Goal: Ask a question

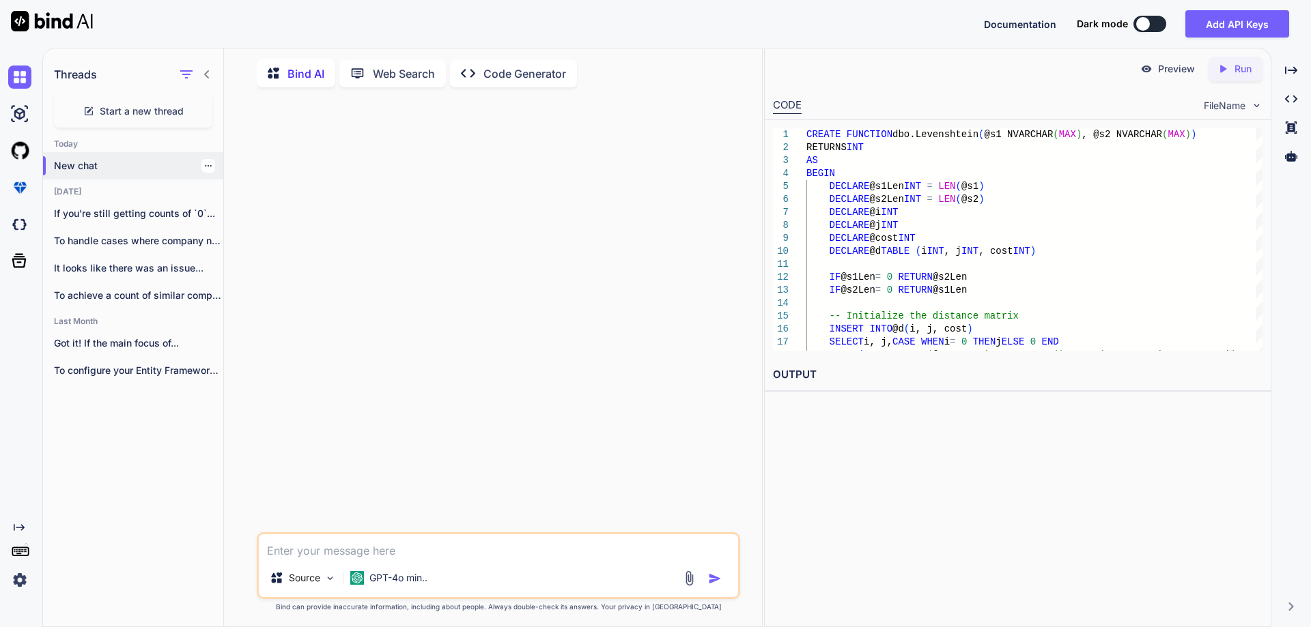
scroll to position [5, 0]
click at [83, 159] on p "New chat" at bounding box center [138, 164] width 169 height 14
click at [207, 206] on div at bounding box center [208, 212] width 14 height 14
click at [205, 211] on icon "button" at bounding box center [208, 211] width 7 height 1
click at [227, 261] on span "Delete" at bounding box center [239, 263] width 29 height 14
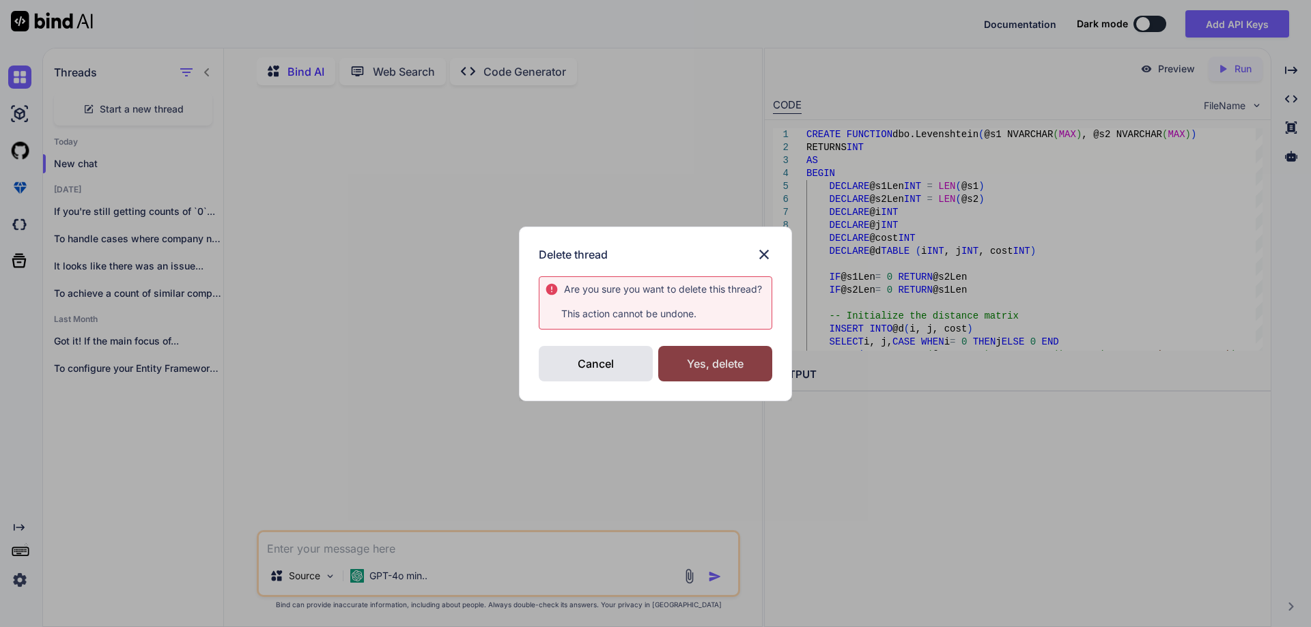
click at [677, 367] on div "Yes, delete" at bounding box center [715, 363] width 114 height 35
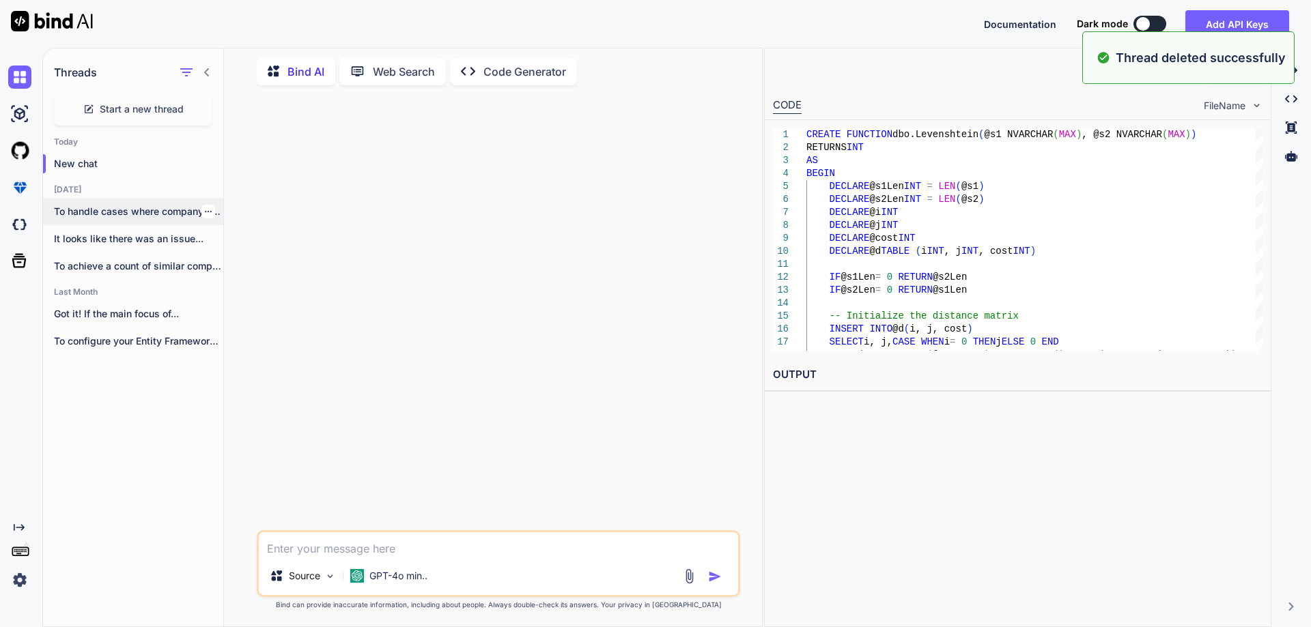
drag, startPoint x: 71, startPoint y: 160, endPoint x: 145, endPoint y: 207, distance: 87.1
click at [72, 161] on p "New chat" at bounding box center [138, 164] width 169 height 14
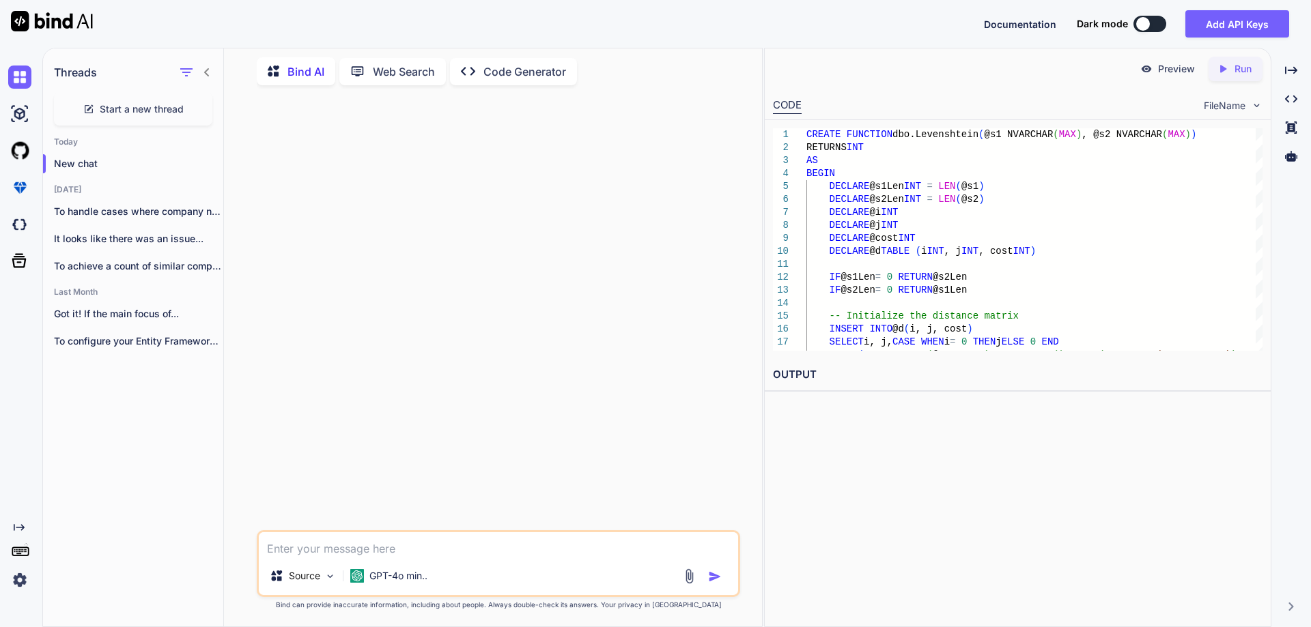
click at [418, 542] on textarea at bounding box center [498, 544] width 479 height 25
paste textarea "As have updated WPF Application from .Net Framework 4.5 to .Net Core 8.0, We ha…"
type textarea "As have updated WPF Application from .Net Framework 4.5 to .Net Core 8.0, We ha…"
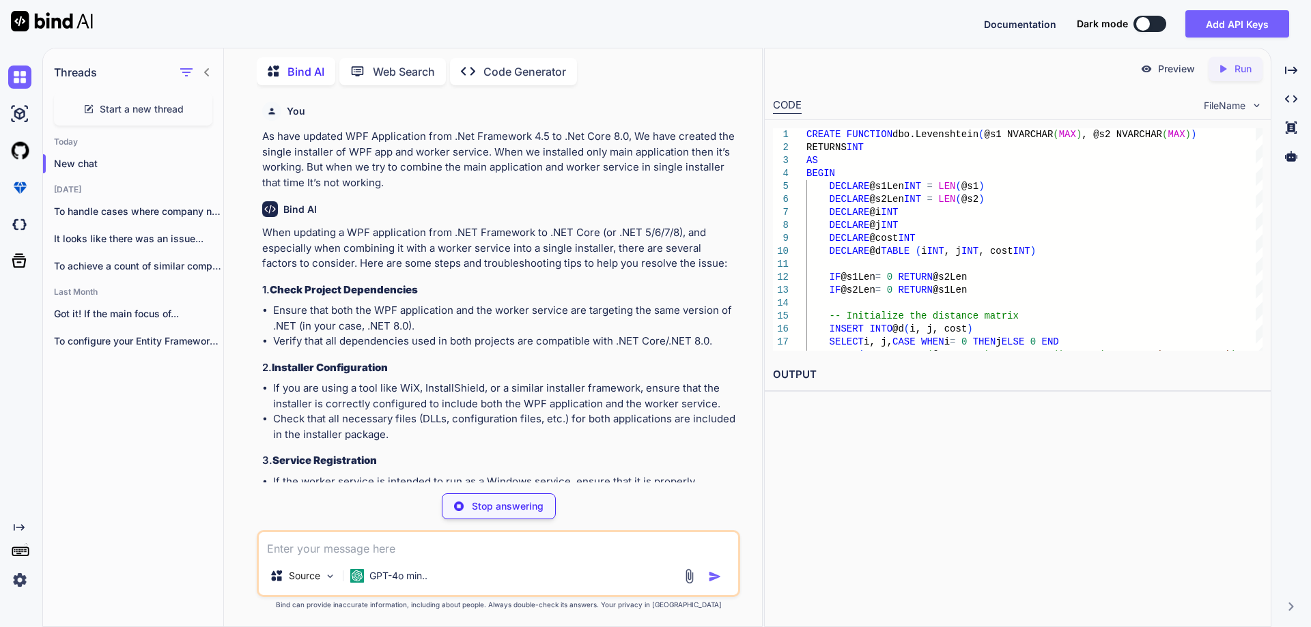
click at [610, 311] on li "Ensure that both the WPF application and the worker service are targeting the s…" at bounding box center [505, 318] width 464 height 31
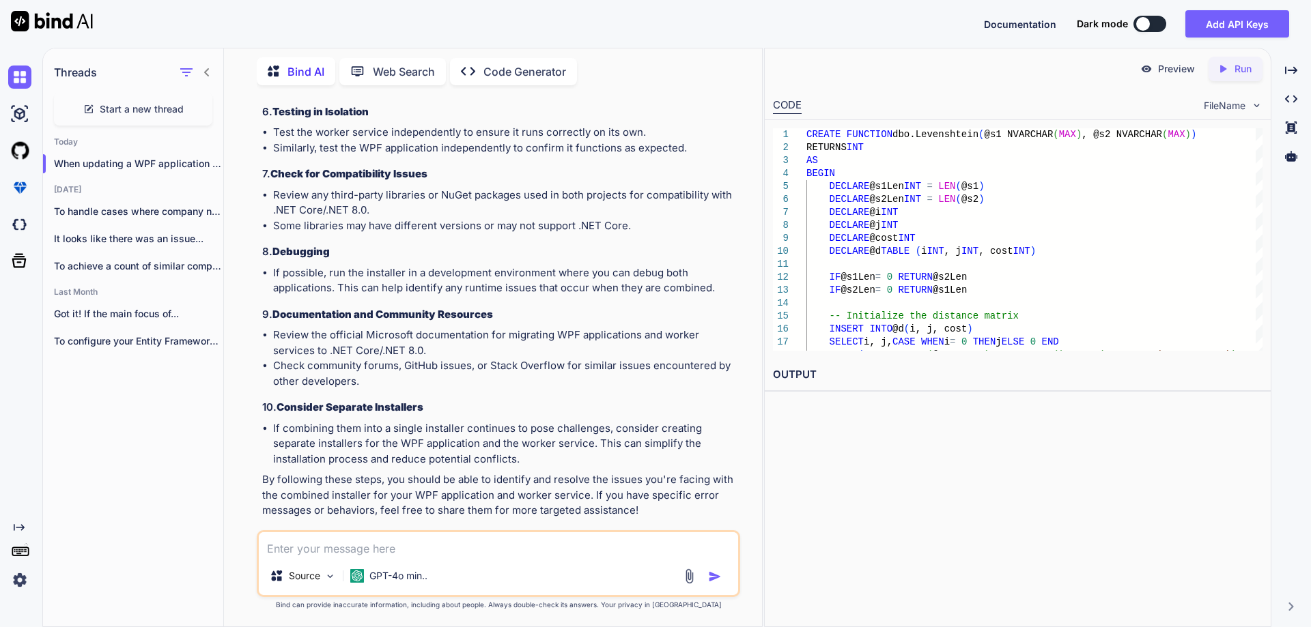
scroll to position [642, 0]
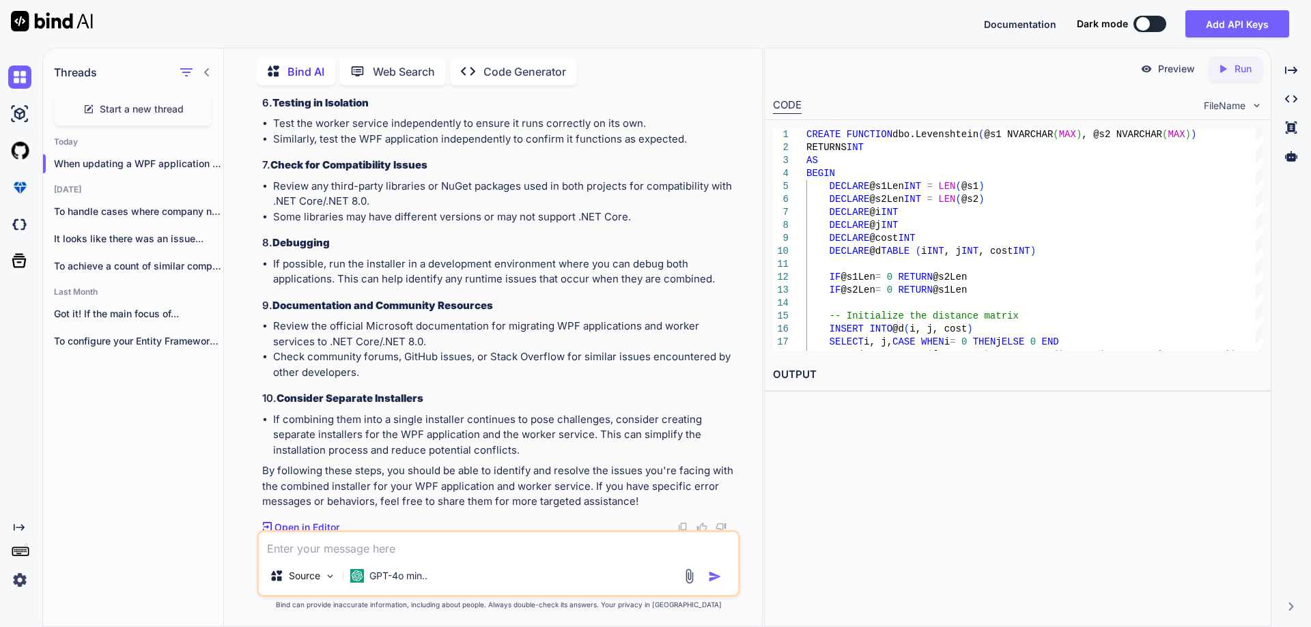
click at [585, 416] on li "If combining them into a single installer continues to pose challenges, conside…" at bounding box center [505, 435] width 464 height 46
click at [537, 449] on li "If combining them into a single installer continues to pose challenges, conside…" at bounding box center [505, 435] width 464 height 46
click at [371, 544] on textarea at bounding box center [498, 544] width 479 height 25
type textarea "can we create installer of the worker service in dot net core 8.0?"
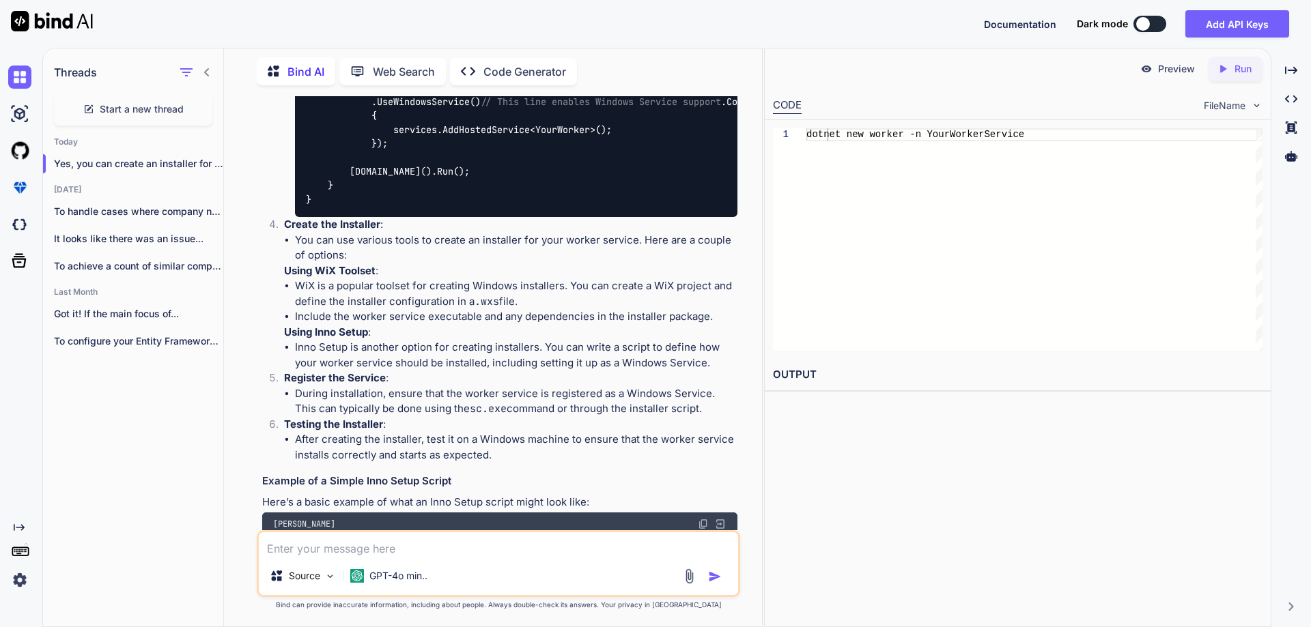
scroll to position [1514, 0]
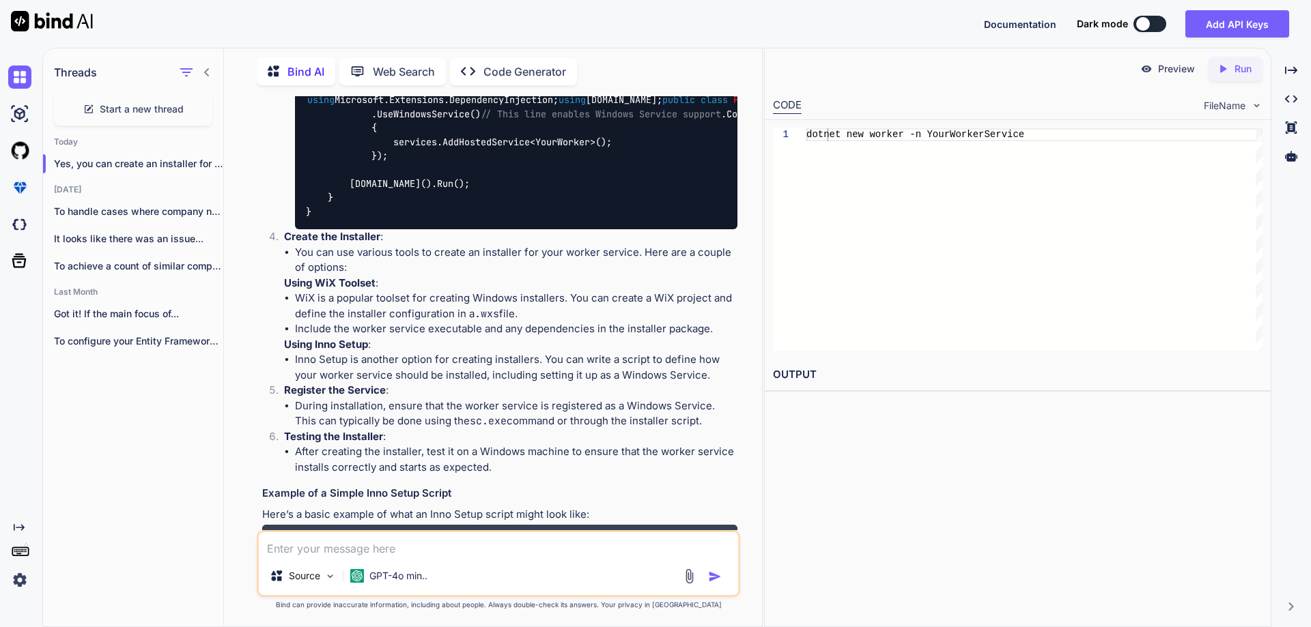
click at [479, 558] on div "Source GPT-4o min.." at bounding box center [498, 563] width 483 height 67
click at [478, 545] on textarea at bounding box center [498, 544] width 479 height 25
type textarea "uninstall the service in window"
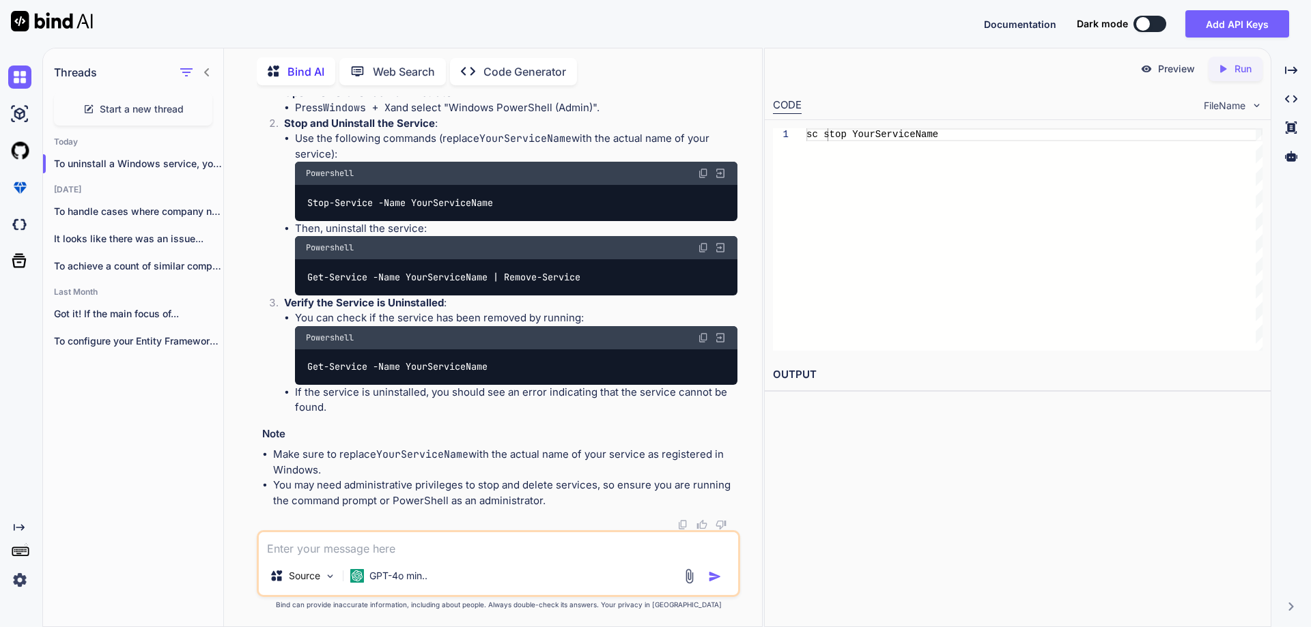
scroll to position [2887, 0]
